Goal: Register for event/course

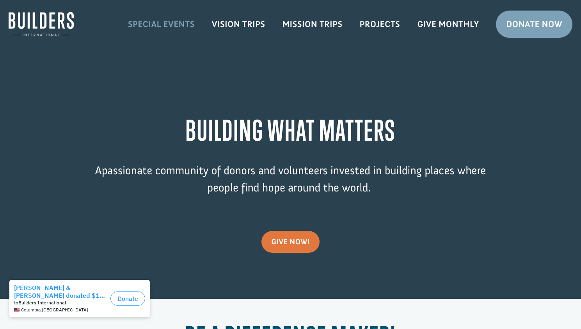
click at [177, 21] on link "Special Events" at bounding box center [161, 24] width 84 height 23
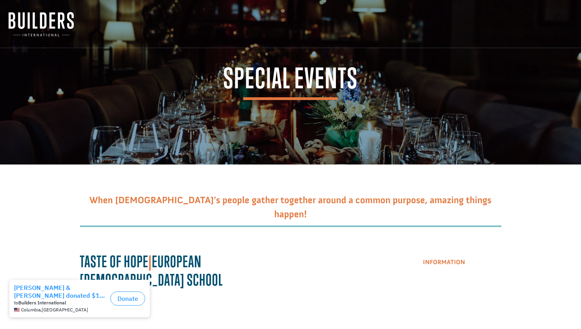
click at [460, 264] on link "Information" at bounding box center [444, 262] width 62 height 20
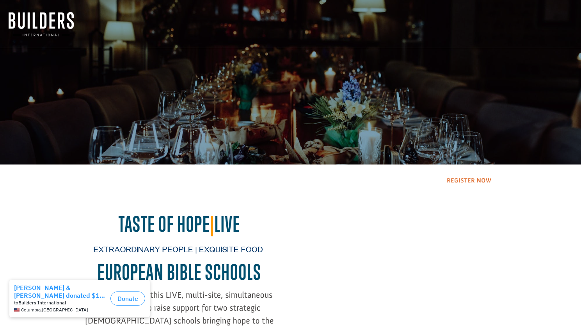
click at [483, 185] on link "Register Now" at bounding box center [469, 181] width 64 height 20
